Goal: Task Accomplishment & Management: Manage account settings

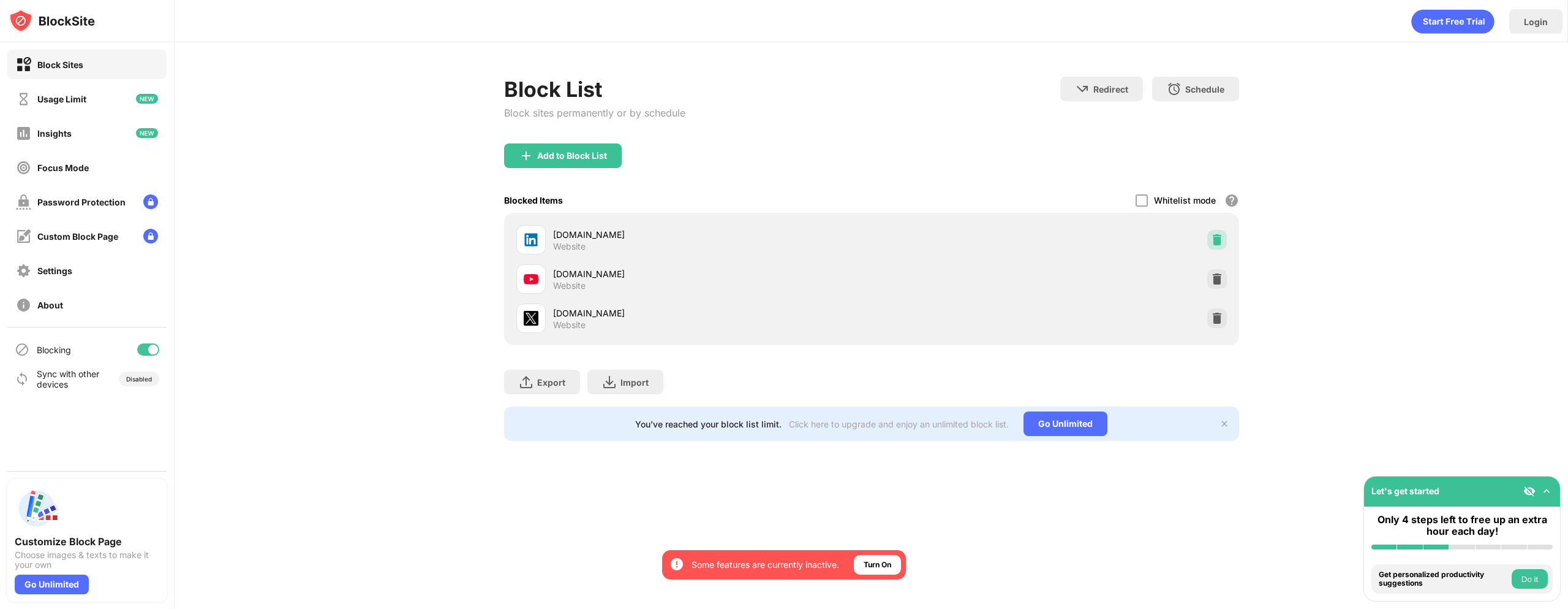
click at [1213, 242] on img at bounding box center [1217, 240] width 12 height 12
